Goal: Task Accomplishment & Management: Complete application form

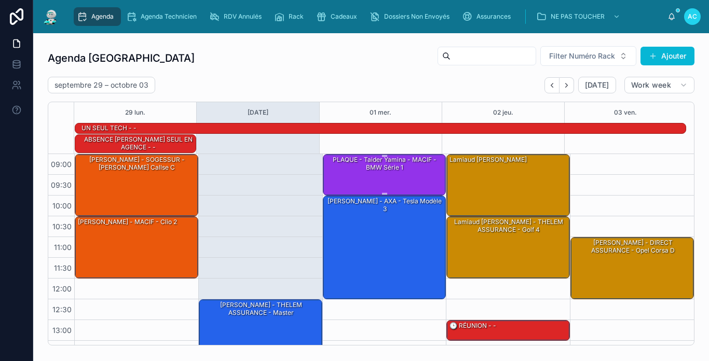
click at [416, 177] on div "PLAQUE - Taider Yamina - MACIF - BMW série 1" at bounding box center [385, 174] width 120 height 39
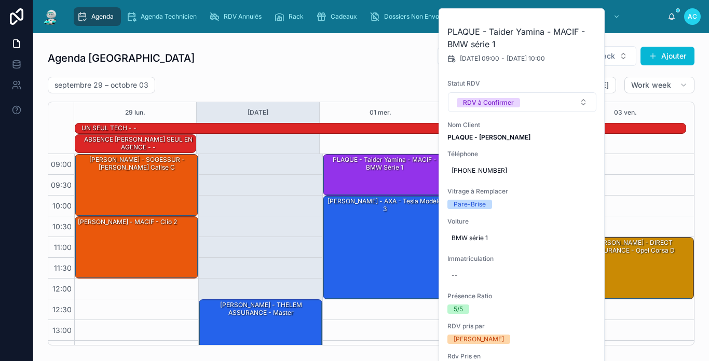
click at [318, 84] on div "septembre 29 – octobre 03 Today Work week" at bounding box center [371, 85] width 647 height 17
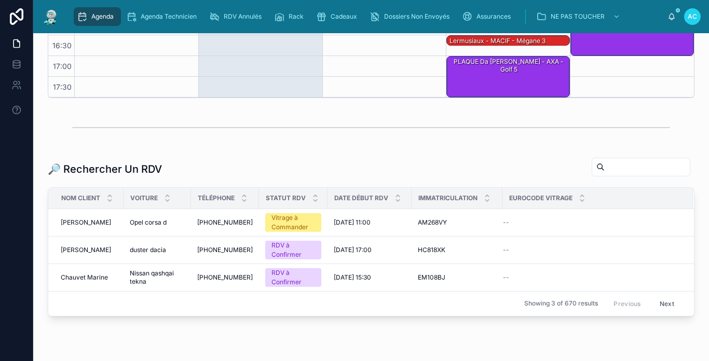
scroll to position [260, 0]
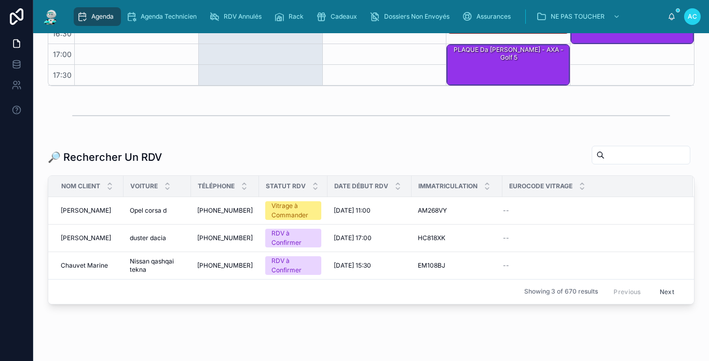
click at [605, 155] on input "text" at bounding box center [647, 155] width 85 height 15
type input "*"
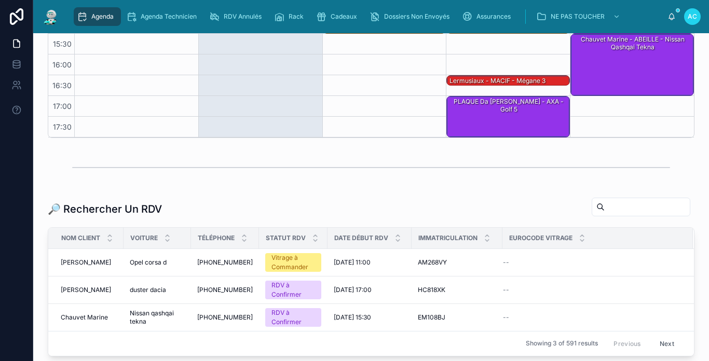
scroll to position [260, 0]
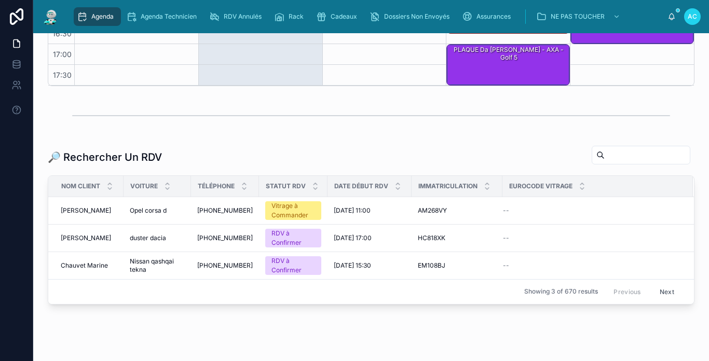
type input "*"
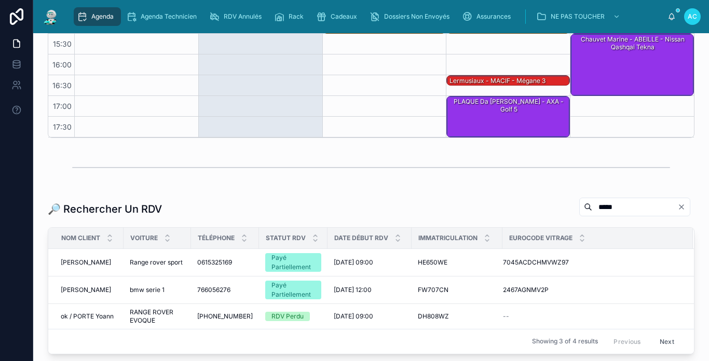
scroll to position [260, 0]
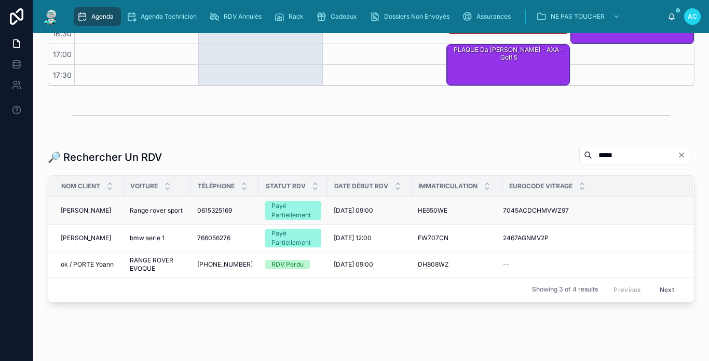
type input "*****"
click at [101, 212] on span "VERHEYLEWEGHEN Bart" at bounding box center [86, 211] width 50 height 8
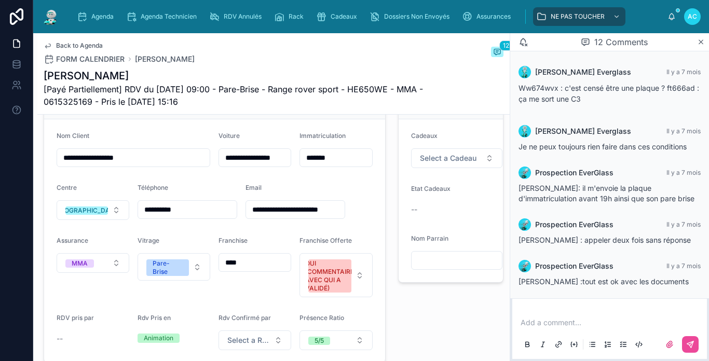
scroll to position [260, 0]
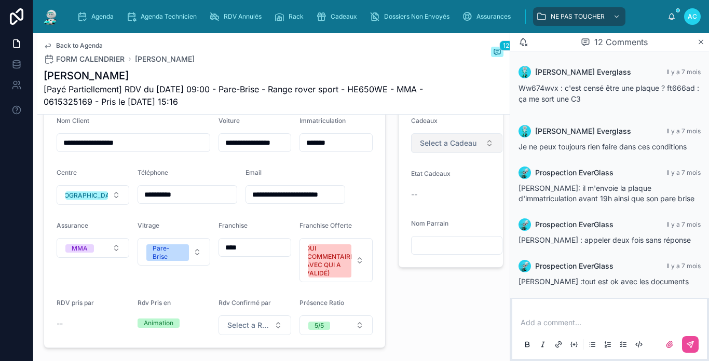
click at [475, 149] on button "Select a Cadeau" at bounding box center [456, 143] width 91 height 20
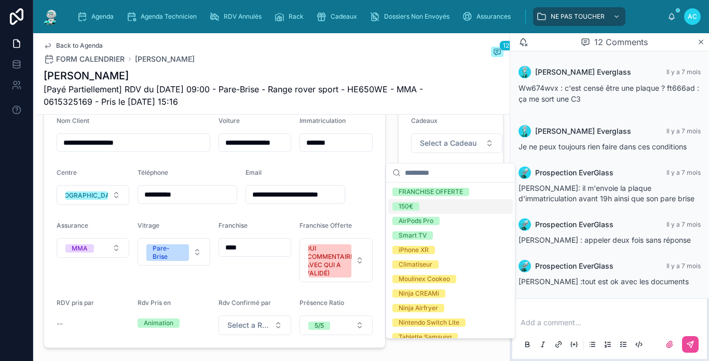
click at [437, 204] on div "150€" at bounding box center [450, 206] width 125 height 15
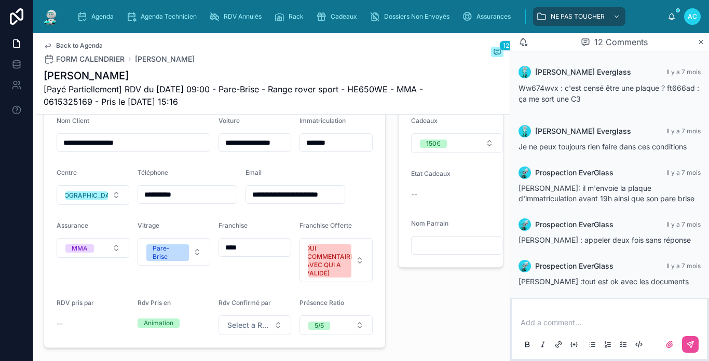
click at [439, 248] on input "text" at bounding box center [457, 245] width 90 height 15
click at [392, 250] on div "⭐ Offres ⭐ Cadeaux 150€ Etat Cadeaux -- Nom Parrain" at bounding box center [451, 208] width 118 height 289
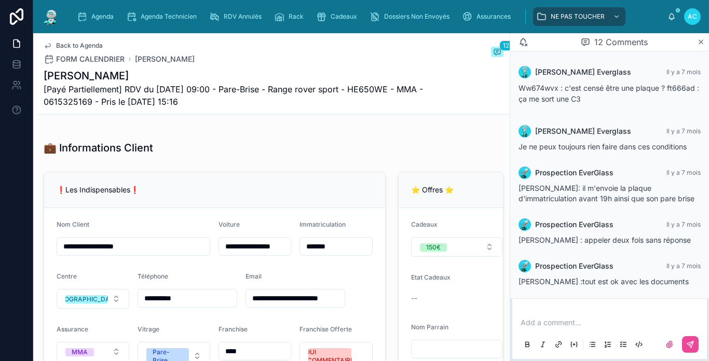
scroll to position [0, 0]
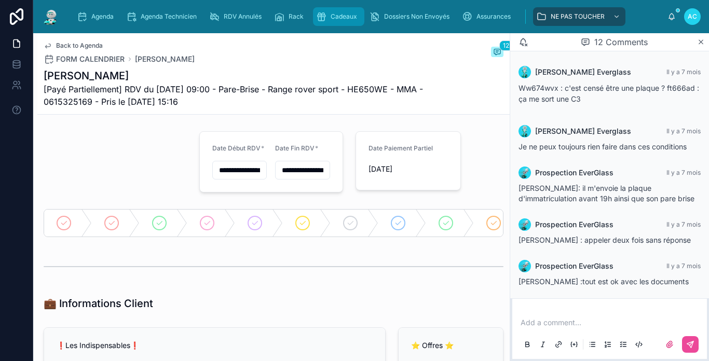
click at [332, 22] on div "Cadeaux" at bounding box center [338, 16] width 45 height 17
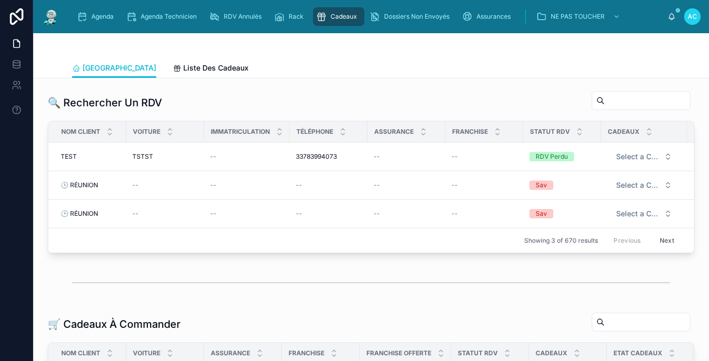
click at [616, 105] on input "text" at bounding box center [647, 100] width 85 height 15
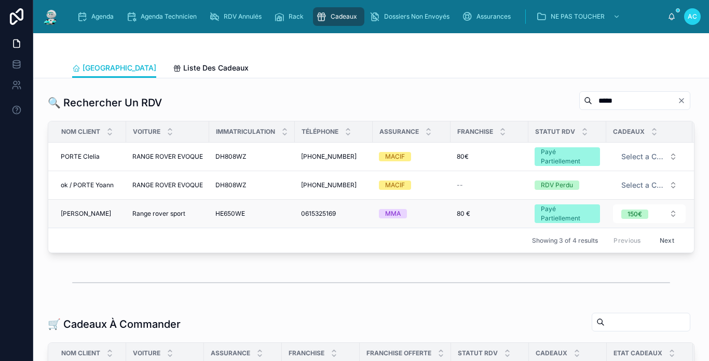
type input "*****"
click at [88, 210] on span "VERHEYLEWEGHEN Bart" at bounding box center [86, 214] width 50 height 8
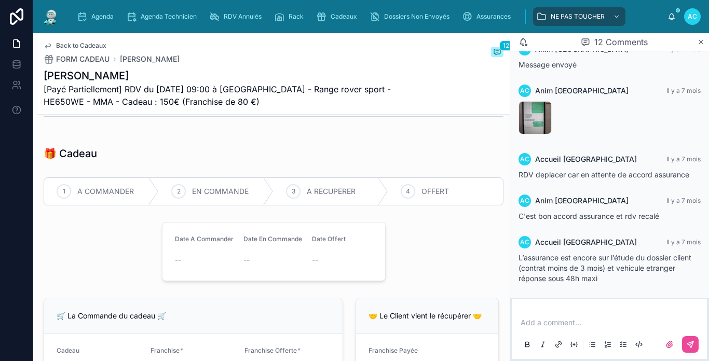
scroll to position [156, 0]
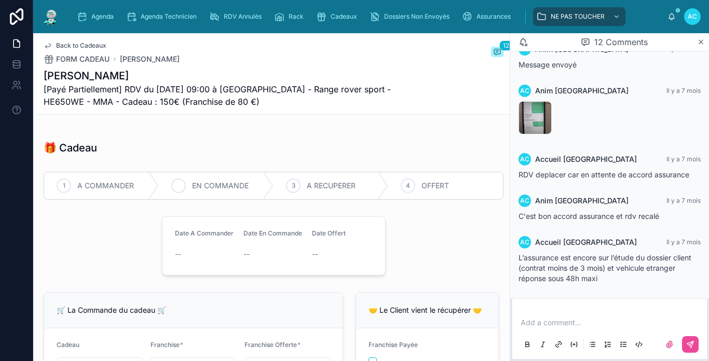
click at [207, 191] on span "EN COMMANDE" at bounding box center [220, 186] width 57 height 10
click at [422, 191] on span "OFFERT" at bounding box center [436, 186] width 28 height 10
click at [344, 199] on div "A RECUPERER" at bounding box center [331, 185] width 115 height 27
click at [214, 191] on span "EN COMMANDE" at bounding box center [220, 186] width 57 height 10
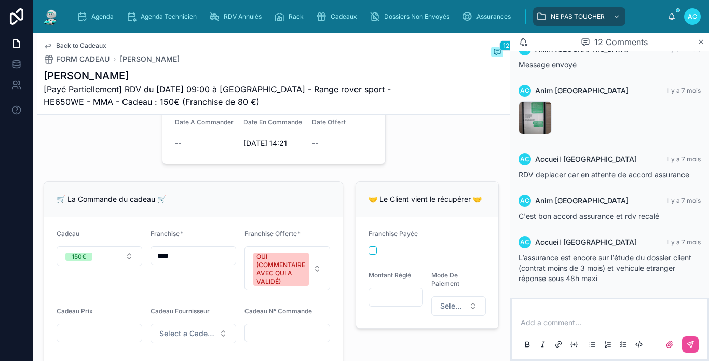
scroll to position [260, 0]
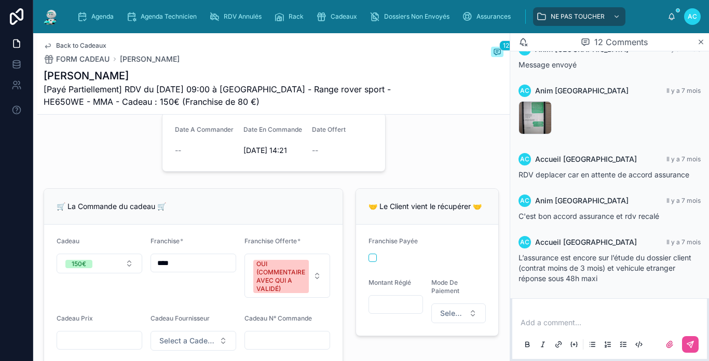
click at [545, 319] on p at bounding box center [612, 323] width 182 height 10
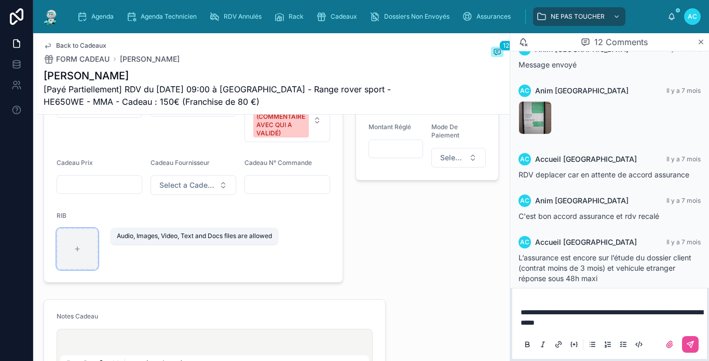
click at [84, 270] on div at bounding box center [78, 249] width 42 height 42
type input "**********"
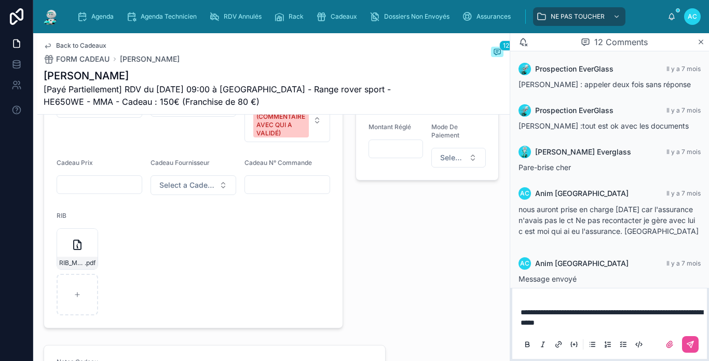
click at [101, 194] on div at bounding box center [100, 184] width 86 height 19
click at [103, 194] on div at bounding box center [100, 184] width 86 height 19
click at [112, 192] on input "text" at bounding box center [99, 185] width 85 height 15
click at [132, 166] on form "Cadeau 150€ Franchise * **** Franchise Offerte * OUI (COMMENTAIRE AVEC QUI A VA…" at bounding box center [193, 198] width 299 height 259
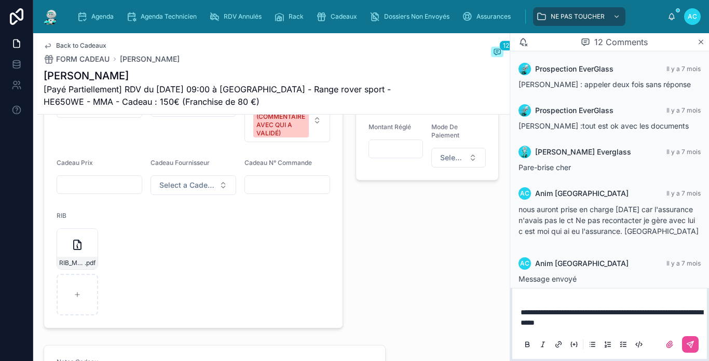
click at [124, 192] on input "text" at bounding box center [99, 185] width 85 height 15
drag, startPoint x: 216, startPoint y: 306, endPoint x: 273, endPoint y: 288, distance: 59.9
click at [216, 306] on form "Cadeau 150€ Franchise * **** Franchise Offerte * OUI (COMMENTAIRE AVEC QUI A VA…" at bounding box center [193, 198] width 299 height 259
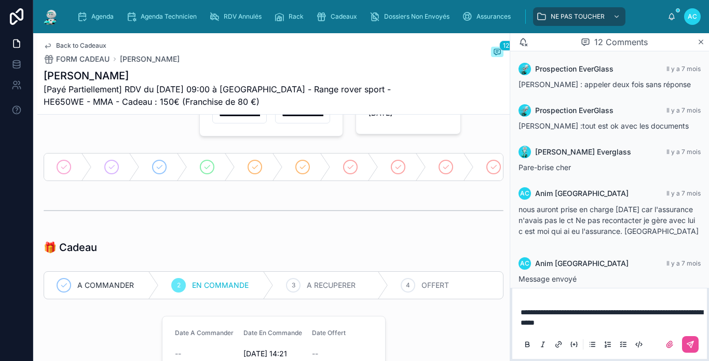
scroll to position [0, 0]
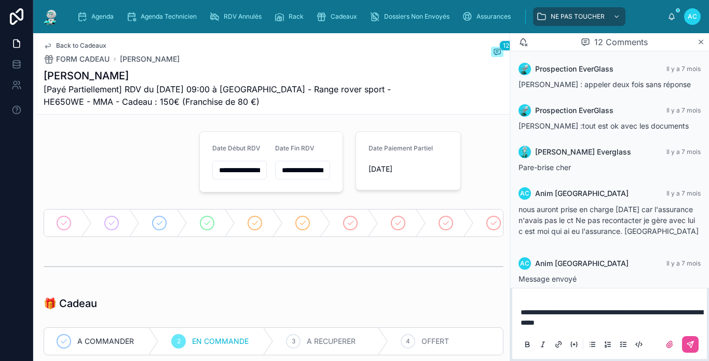
click at [84, 48] on span "Back to Cadeaux" at bounding box center [81, 46] width 50 height 8
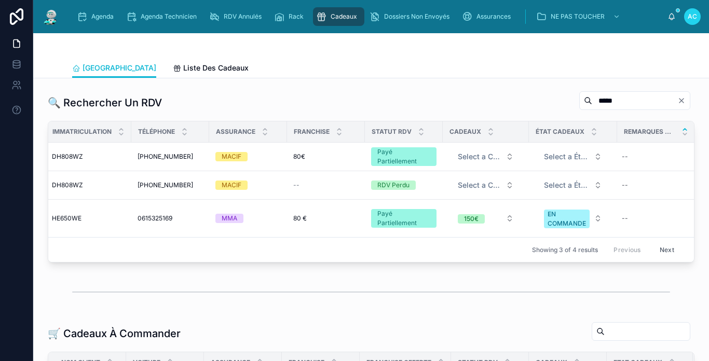
scroll to position [0, 183]
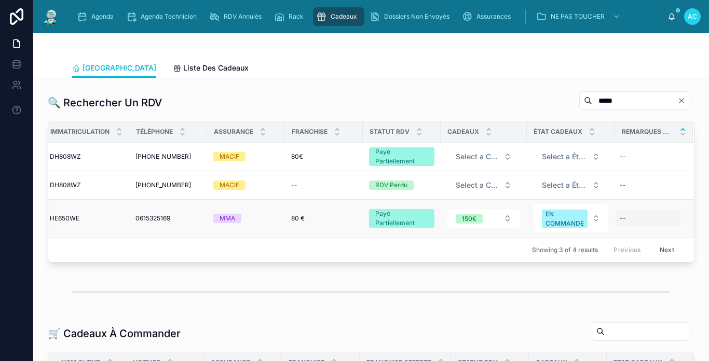
click at [648, 218] on div "--" at bounding box center [648, 218] width 65 height 17
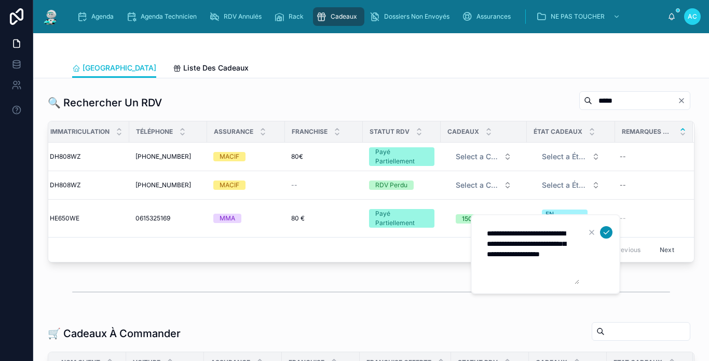
type textarea "**********"
click at [610, 229] on icon "submit" at bounding box center [606, 232] width 8 height 8
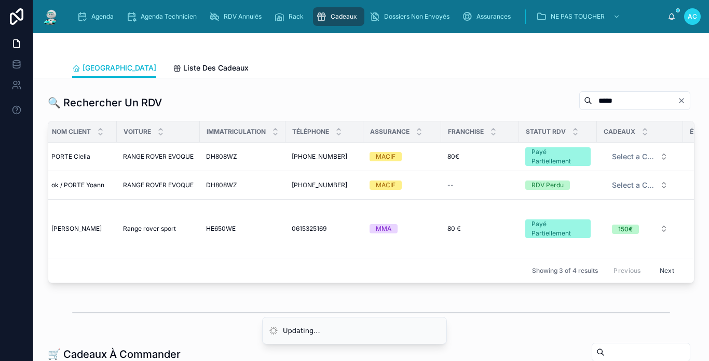
scroll to position [0, 0]
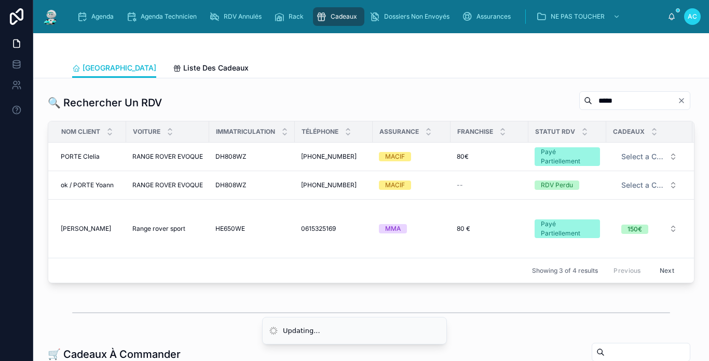
click at [48, 23] on img at bounding box center [51, 16] width 19 height 17
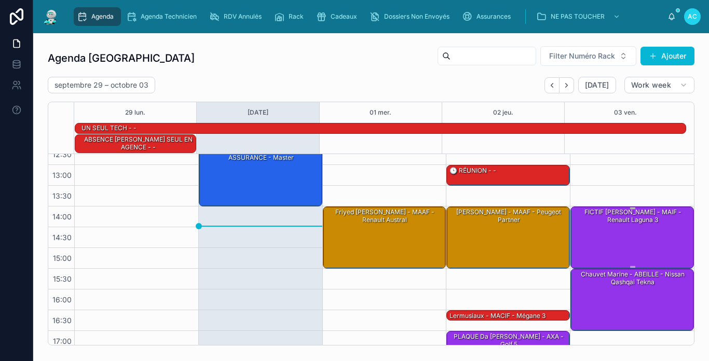
scroll to position [156, 0]
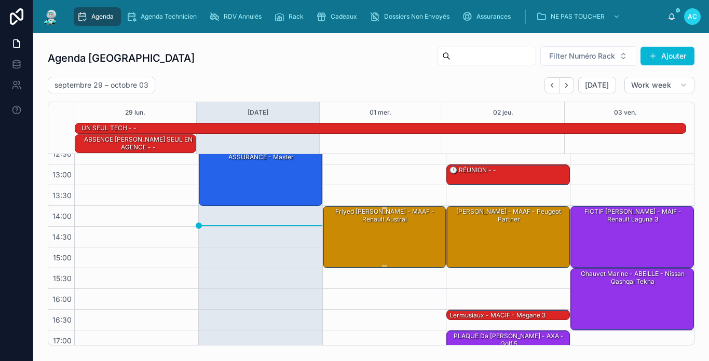
click at [397, 246] on div "Friyed Cynthia - MAAF - Renault austral" at bounding box center [385, 237] width 120 height 60
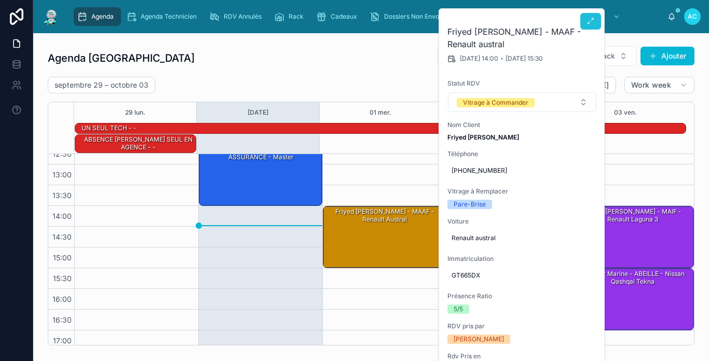
click at [587, 19] on icon at bounding box center [591, 21] width 8 height 8
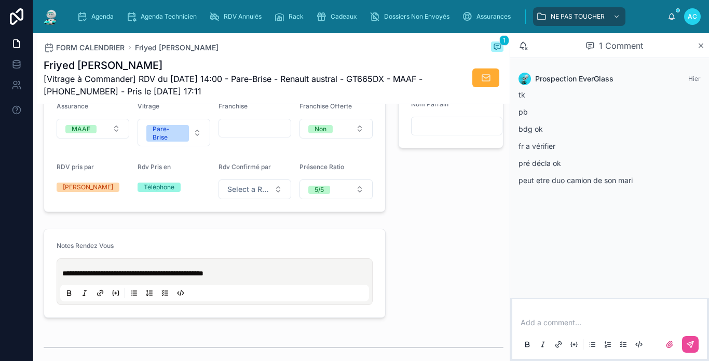
scroll to position [312, 0]
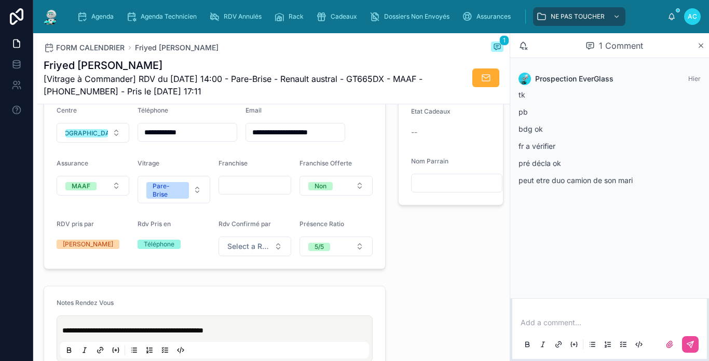
click at [57, 24] on img at bounding box center [51, 16] width 19 height 17
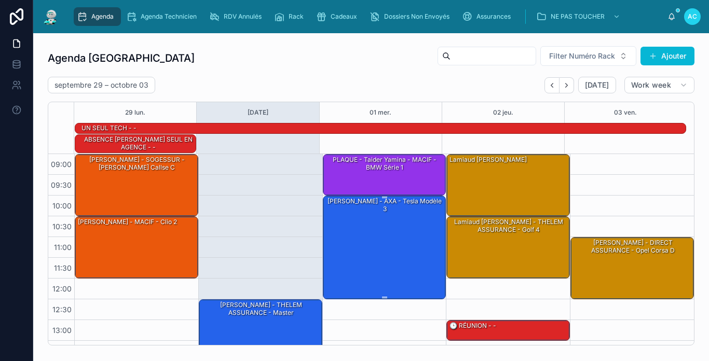
click at [415, 274] on div "MEUNIER FRANCK - AXA - Tesla modèle 3" at bounding box center [385, 247] width 120 height 102
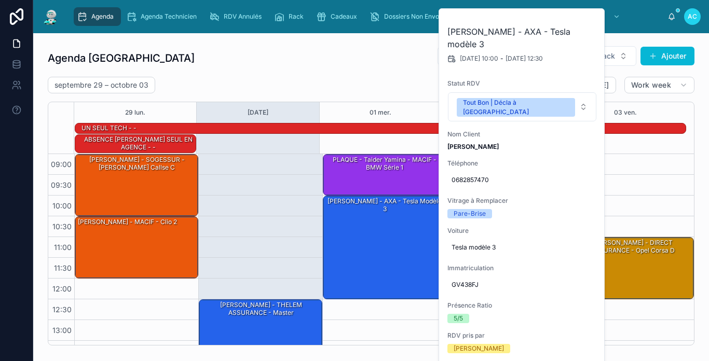
click at [377, 89] on div "septembre 29 – octobre 03 Today Work week" at bounding box center [371, 85] width 647 height 17
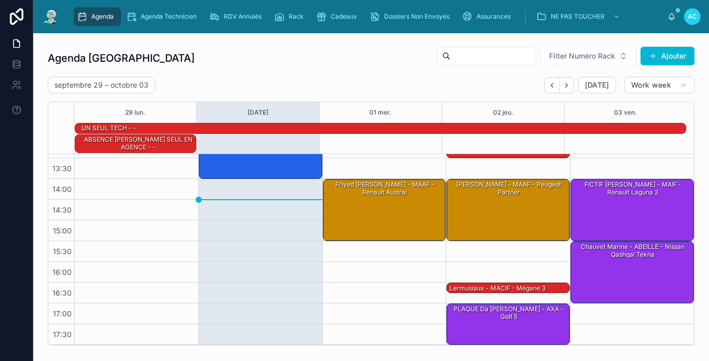
scroll to position [131, 0]
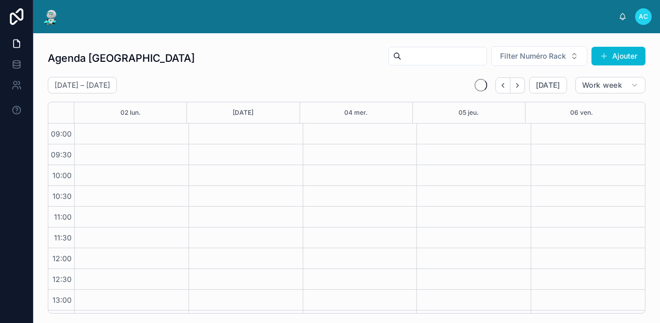
scroll to position [184, 0]
